Goal: Transaction & Acquisition: Purchase product/service

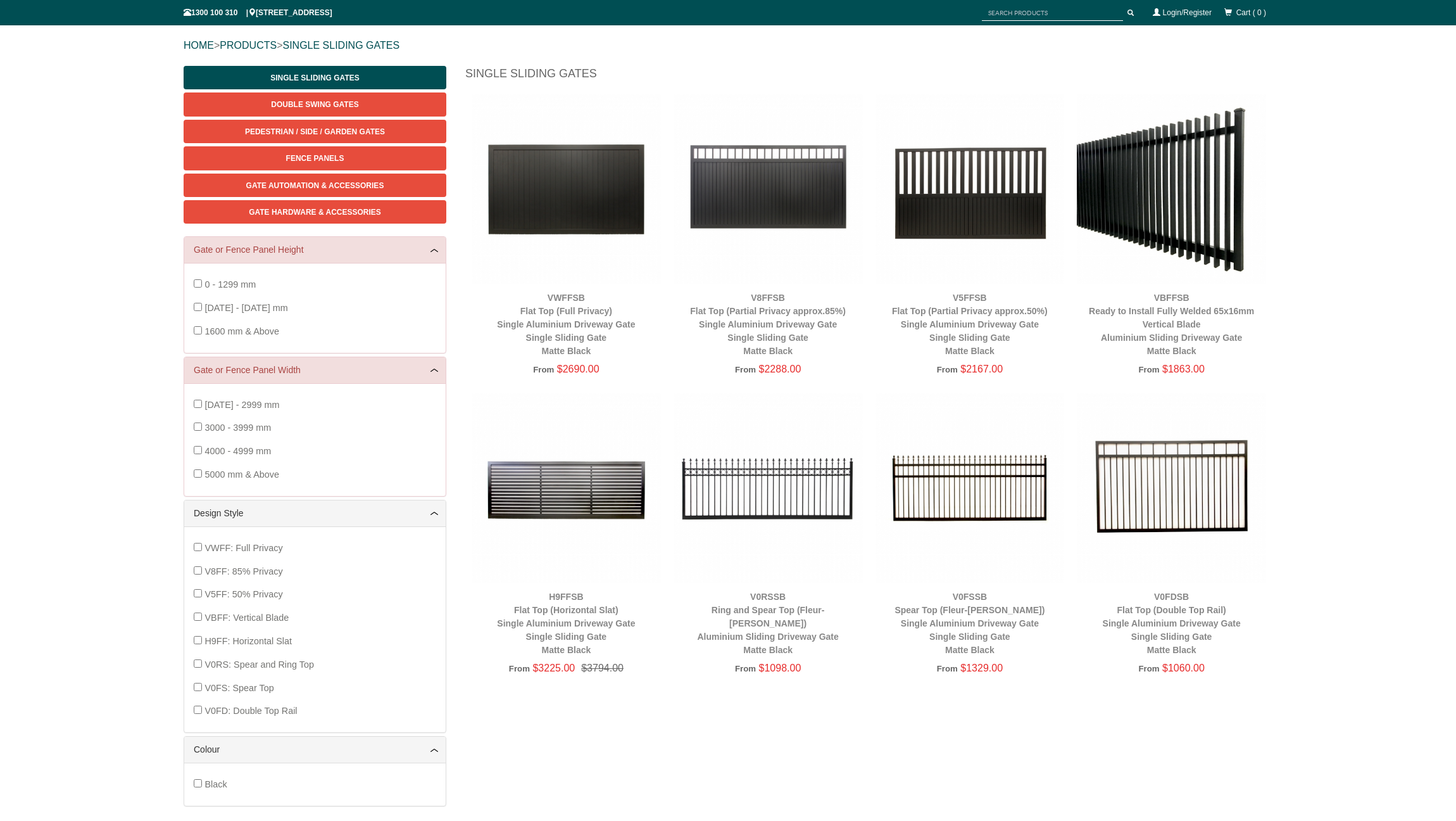
scroll to position [134, 0]
click at [554, 209] on img at bounding box center [566, 189] width 189 height 189
click at [795, 201] on img at bounding box center [769, 189] width 189 height 189
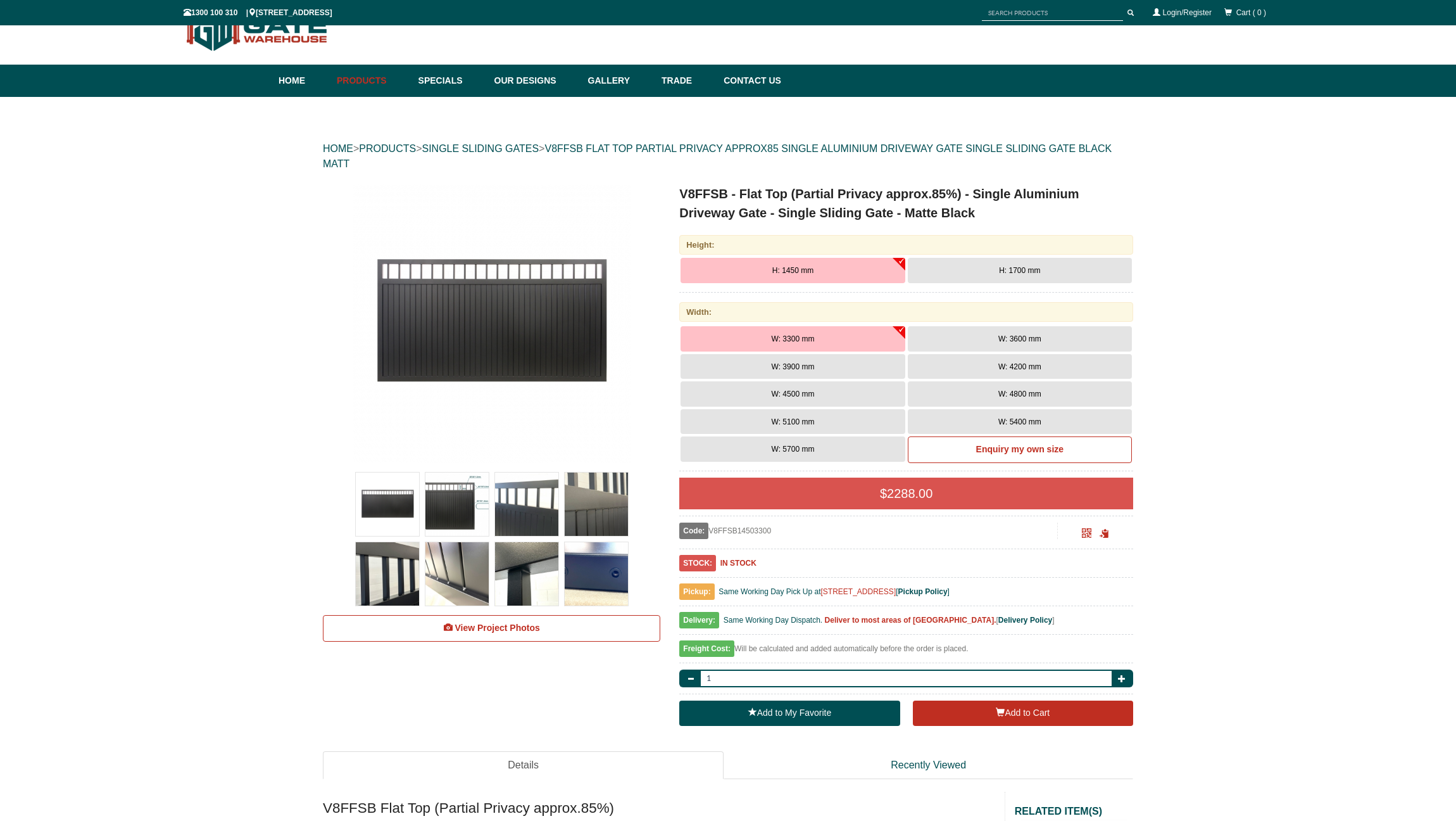
click at [858, 274] on button "H: 1450 mm" at bounding box center [793, 270] width 224 height 26
click at [443, 83] on link "Specials" at bounding box center [451, 81] width 76 height 32
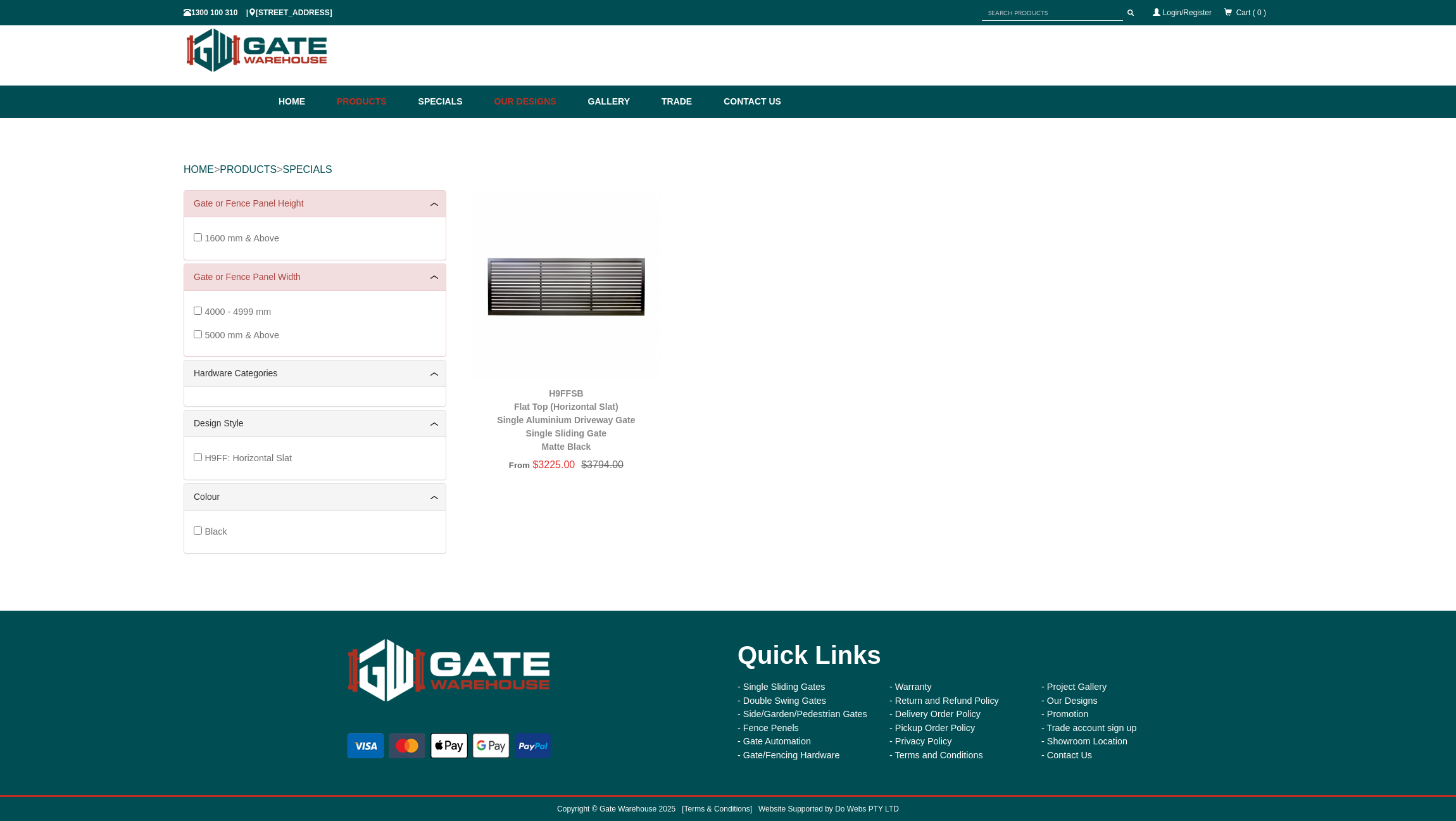
click at [549, 101] on link "Our Designs" at bounding box center [535, 101] width 94 height 32
